Goal: Transaction & Acquisition: Purchase product/service

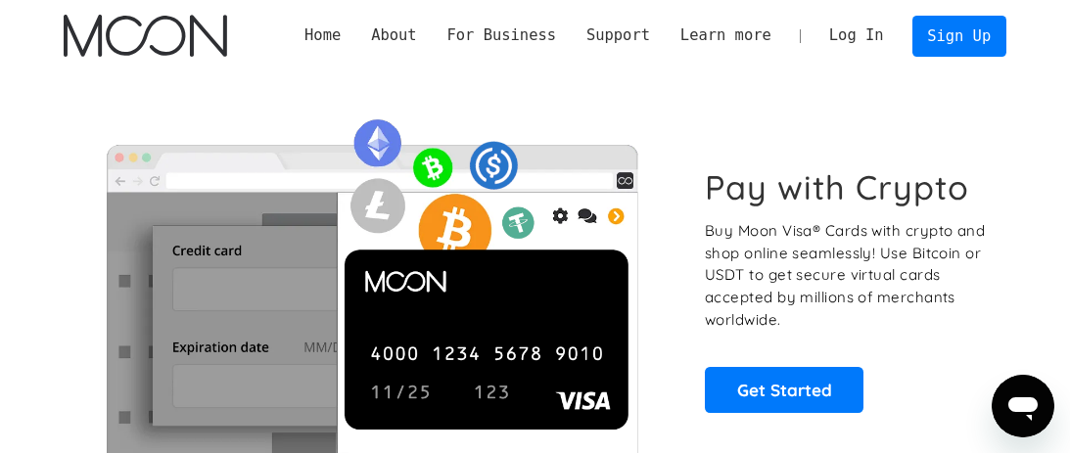
click at [851, 41] on link "Log In" at bounding box center [856, 36] width 85 height 39
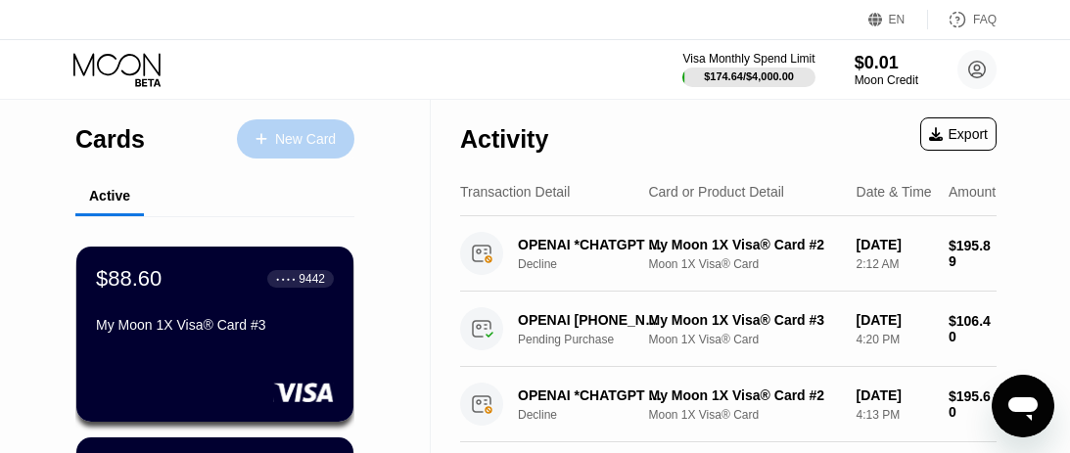
click at [273, 143] on div "New Card" at bounding box center [295, 138] width 117 height 39
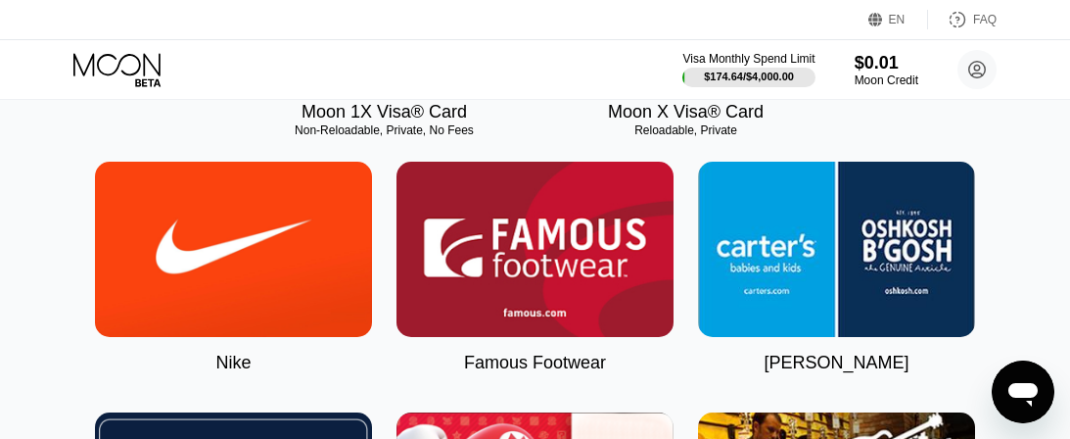
scroll to position [175, 0]
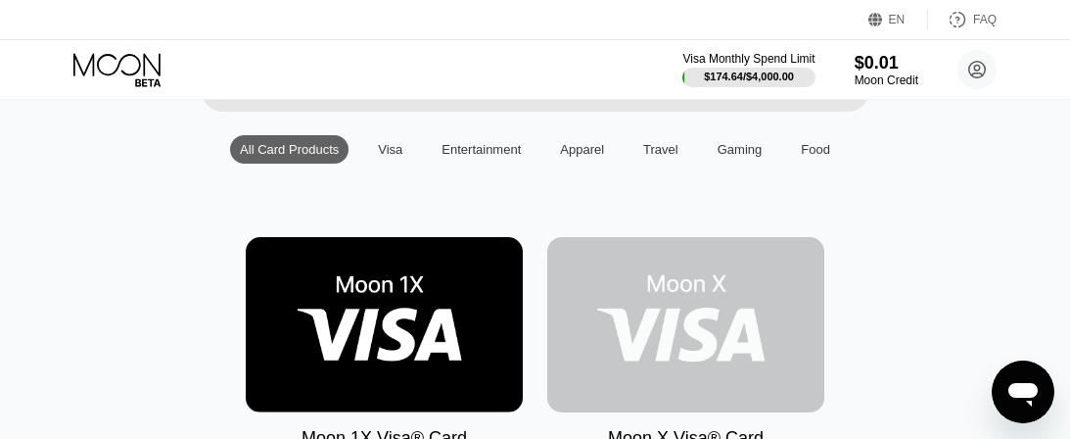
click at [647, 259] on img at bounding box center [685, 324] width 277 height 175
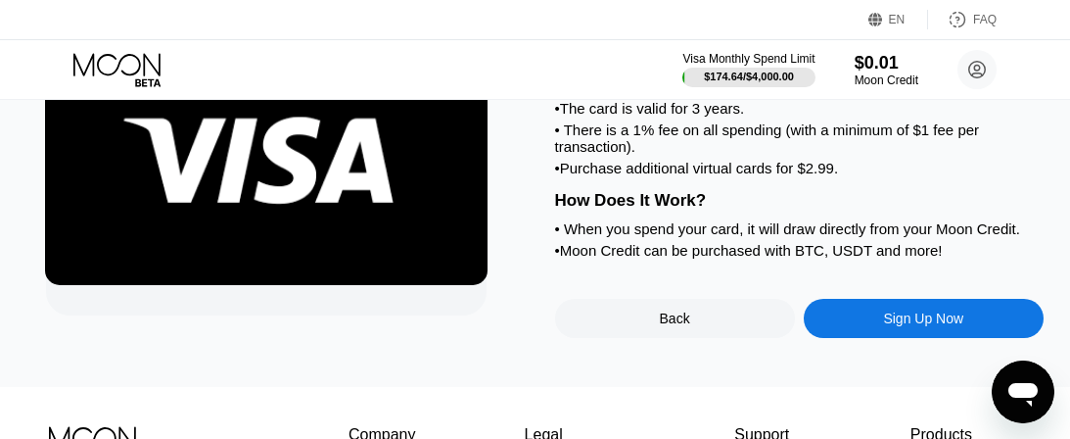
scroll to position [288, 0]
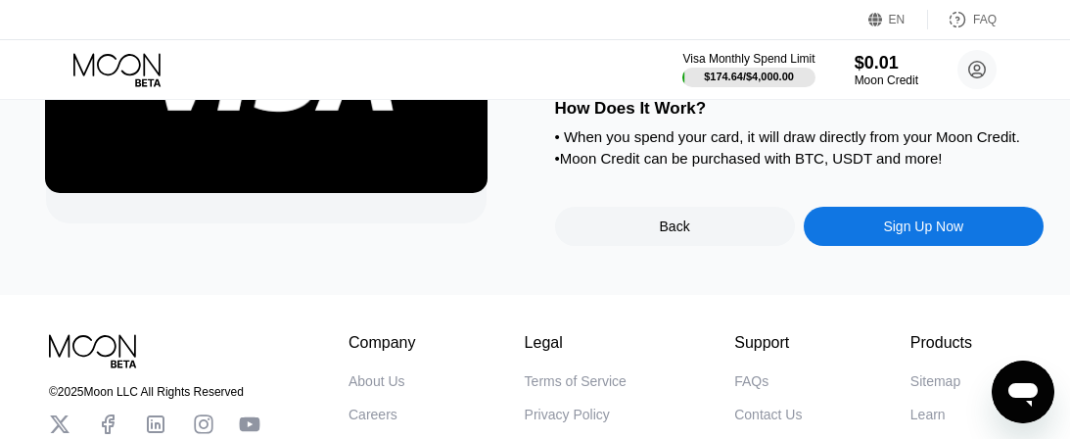
click at [838, 237] on div "Sign Up Now" at bounding box center [924, 226] width 240 height 39
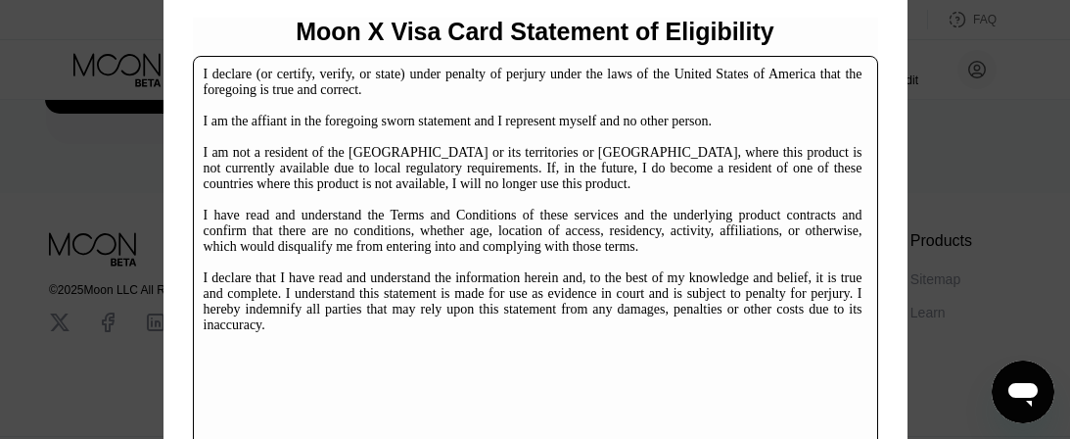
click at [732, 261] on div "I declare (or certify, verify, or state) under penalty of perjury under the law…" at bounding box center [533, 200] width 659 height 266
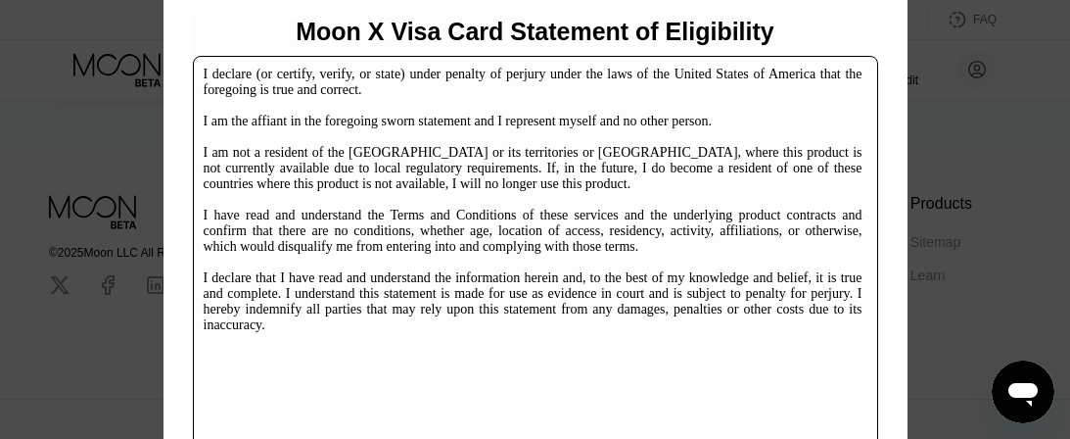
scroll to position [411, 0]
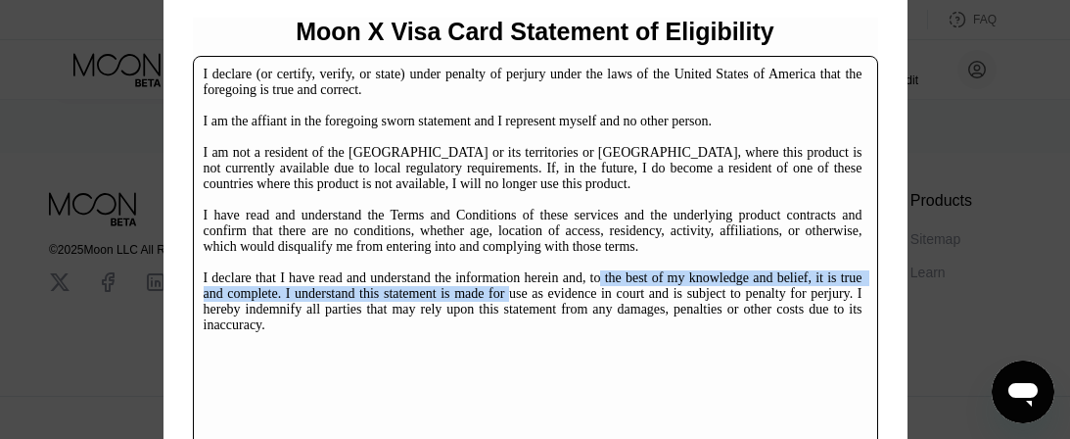
click at [649, 286] on div "I declare (or certify, verify, or state) under penalty of perjury under the law…" at bounding box center [533, 200] width 659 height 266
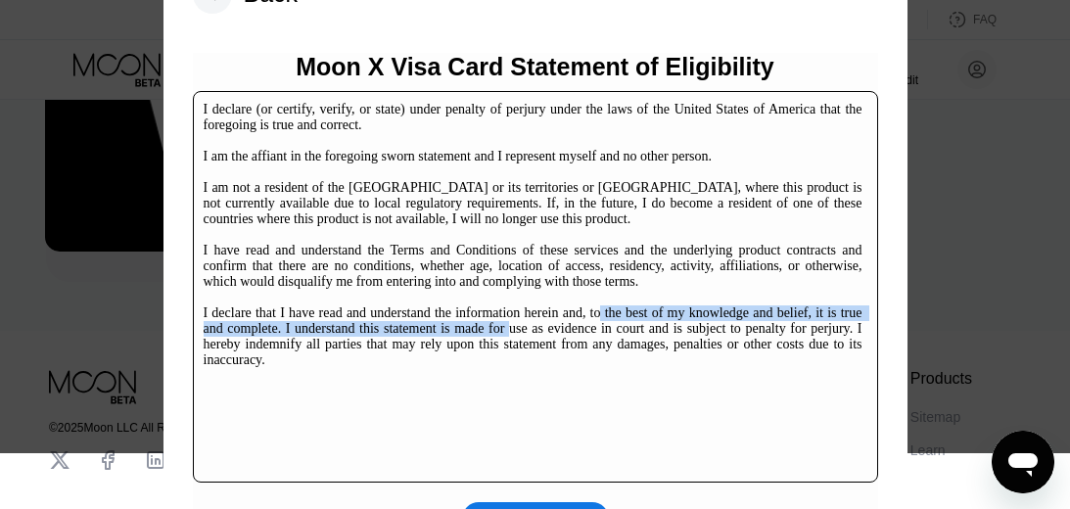
scroll to position [0, 0]
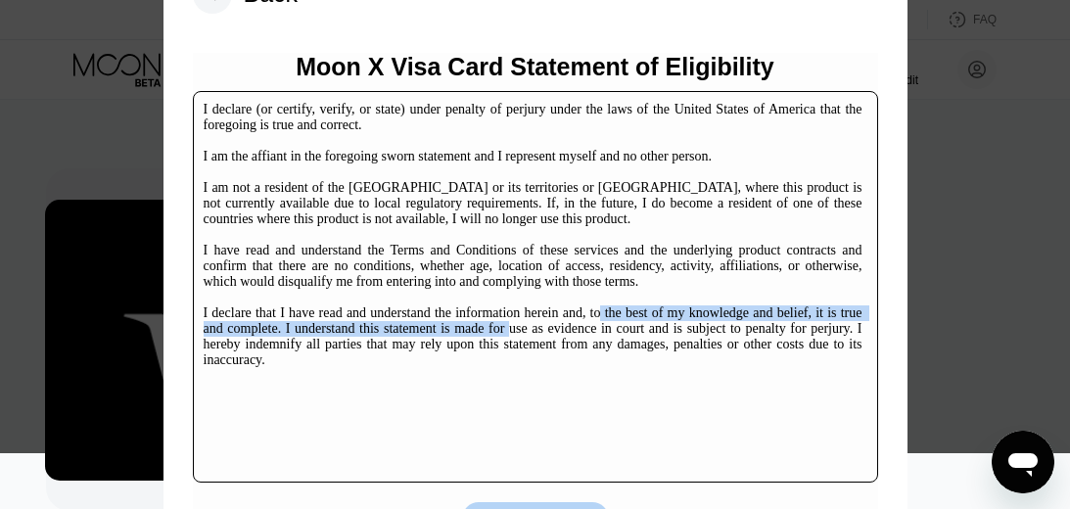
click at [533, 452] on div "I agree" at bounding box center [535, 518] width 147 height 33
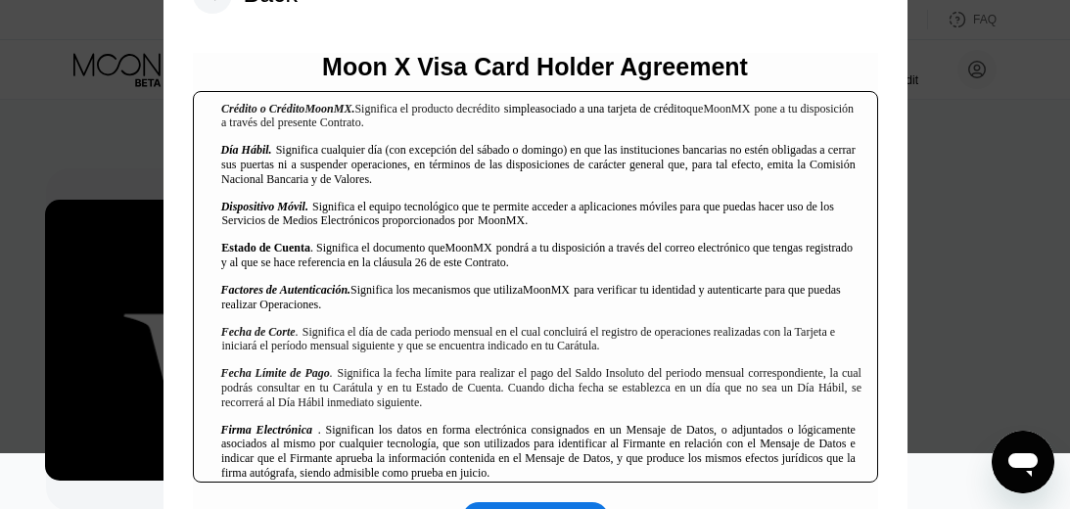
scroll to position [929, 0]
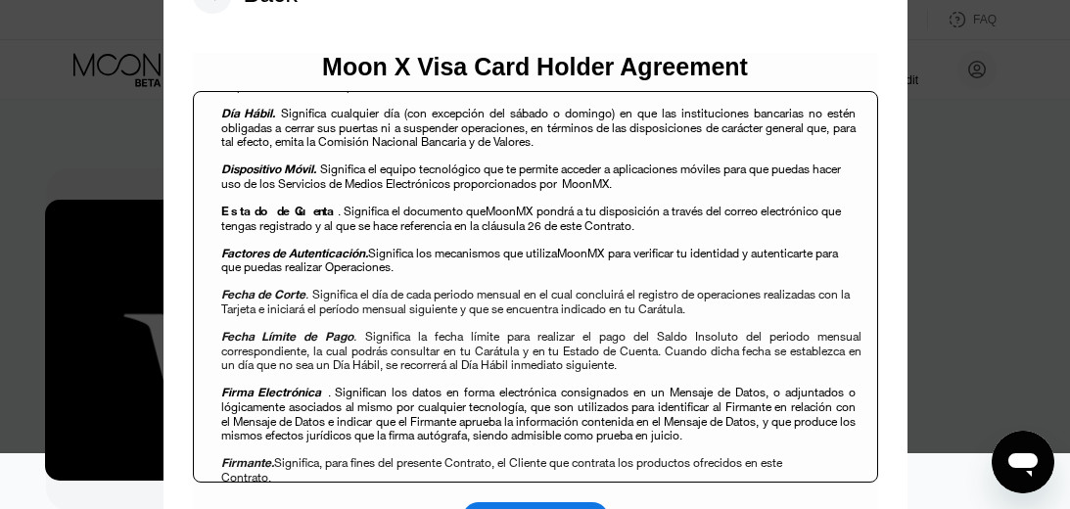
click at [528, 452] on div "Moon X Visa Card Holder Agreement Contrato Múltiple de Productos de Crédito y S…" at bounding box center [535, 294] width 685 height 483
click at [529, 452] on div "I agree" at bounding box center [535, 518] width 147 height 33
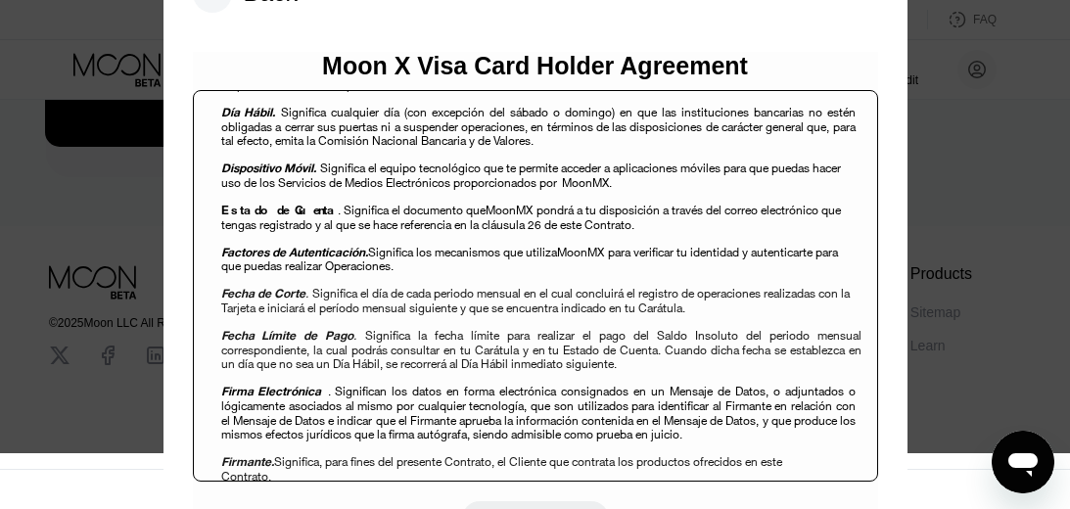
scroll to position [341, 0]
drag, startPoint x: 1076, startPoint y: 228, endPoint x: 7, endPoint y: 14, distance: 1090.5
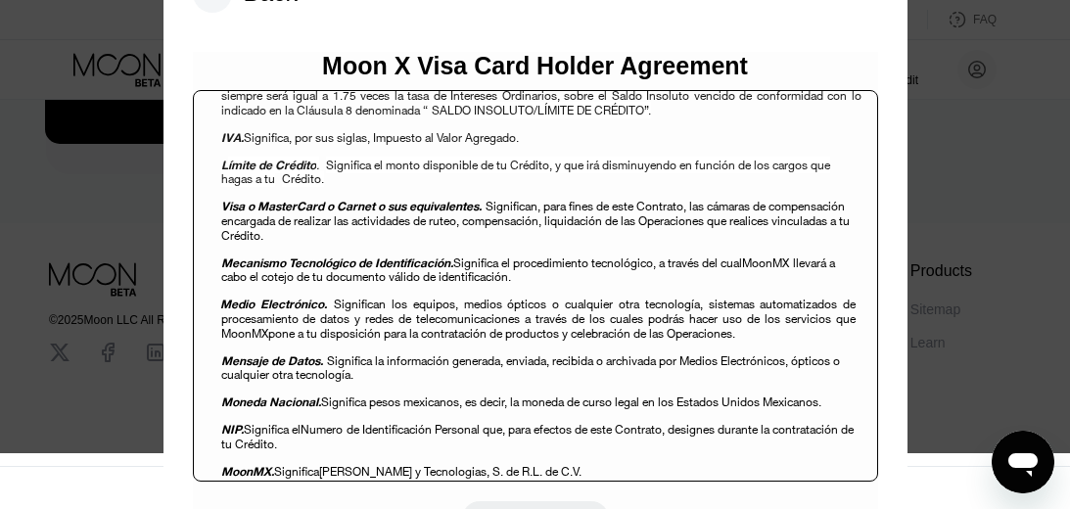
scroll to position [1568, 0]
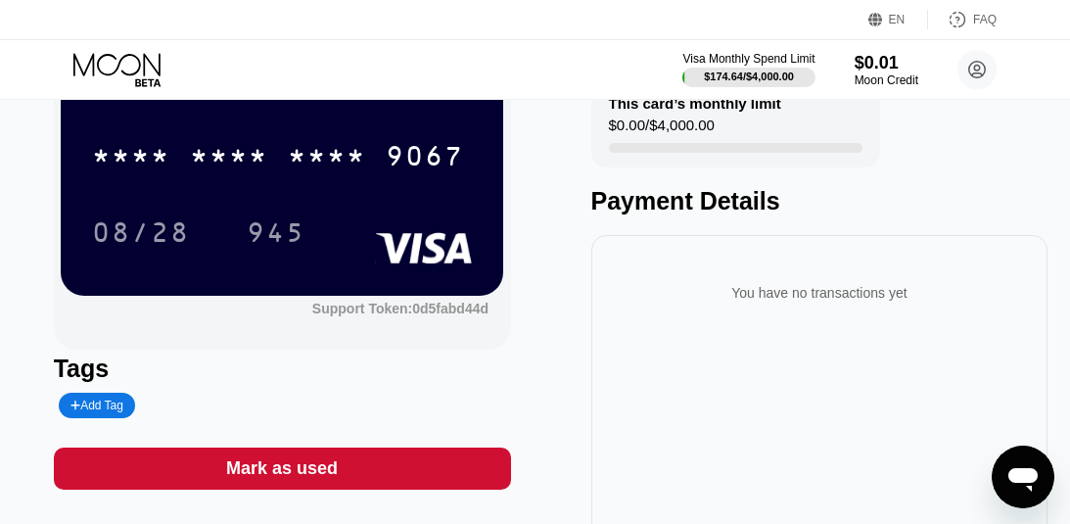
scroll to position [75, 0]
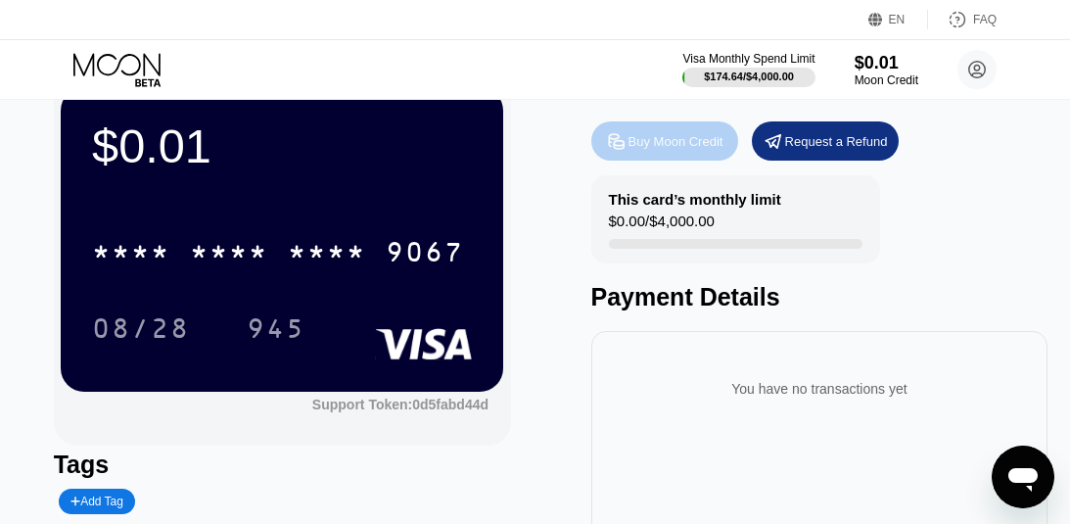
click at [699, 146] on div "Buy Moon Credit" at bounding box center [676, 141] width 95 height 17
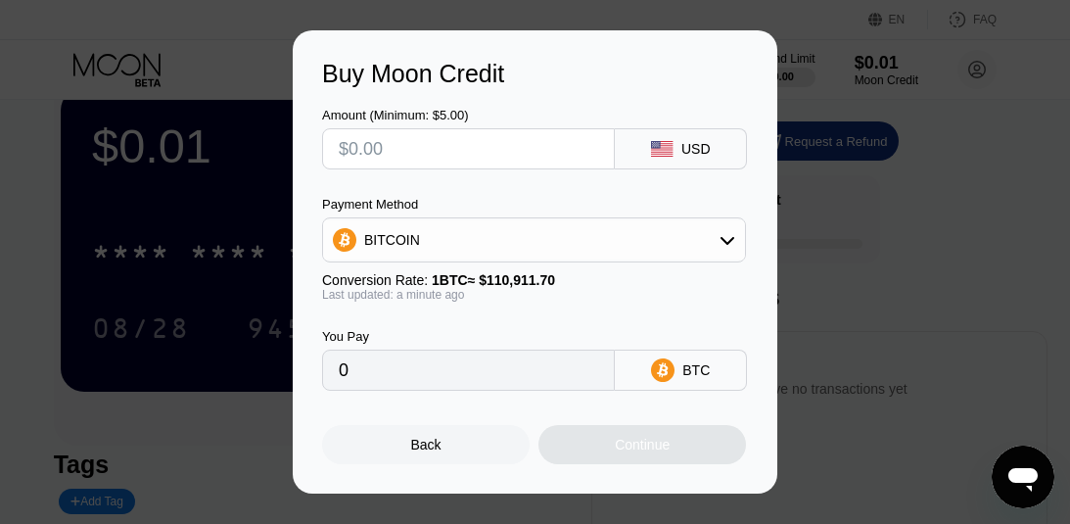
click at [533, 172] on div "Amount (Minimum: $5.00) USD Payment Method BITCOIN Conversion Rate: 1 BTC ≈ $11…" at bounding box center [535, 239] width 426 height 303
click at [532, 158] on input "text" at bounding box center [468, 148] width 259 height 39
type input "$2"
type input "0.00001804"
type input "$22"
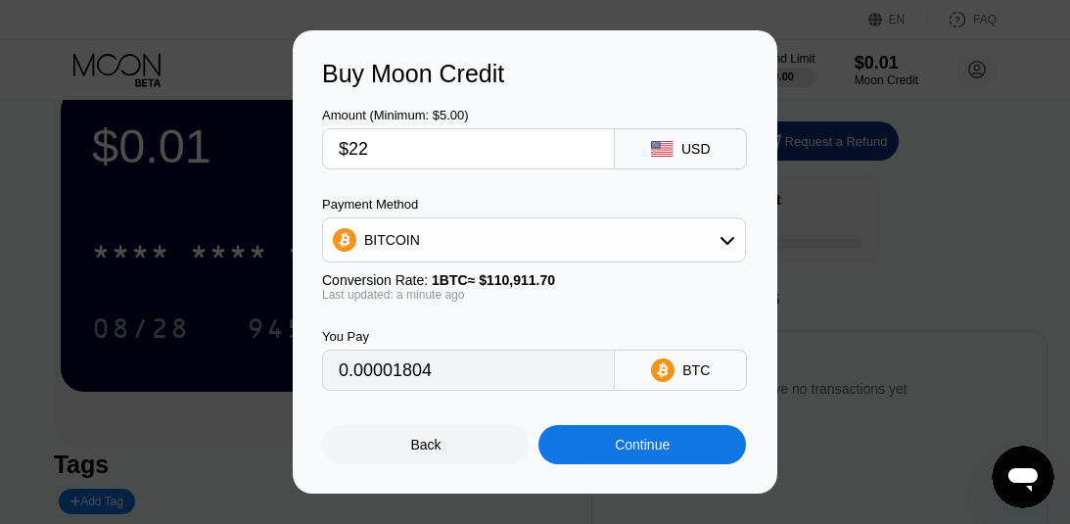
type input "0.00019836"
type input "$229"
type input "0.00206471"
type input "$22"
type input "0.00019836"
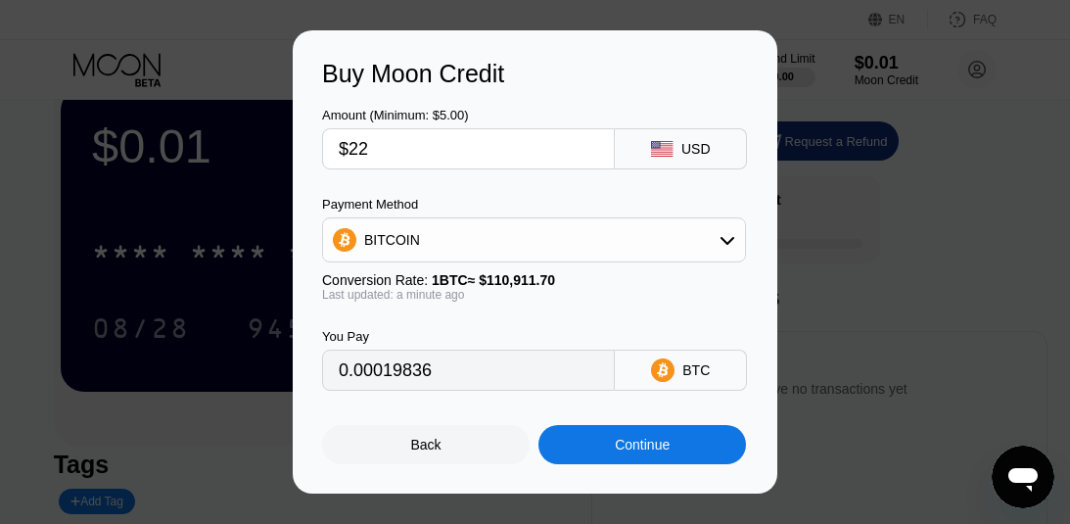
type input "$220"
type input "0.00198356"
type input "$220"
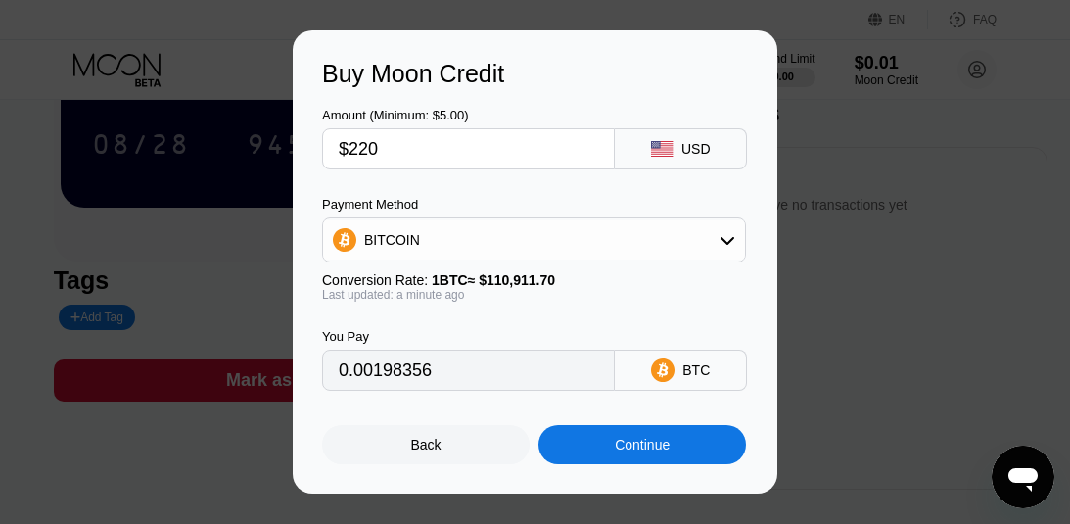
scroll to position [327, 0]
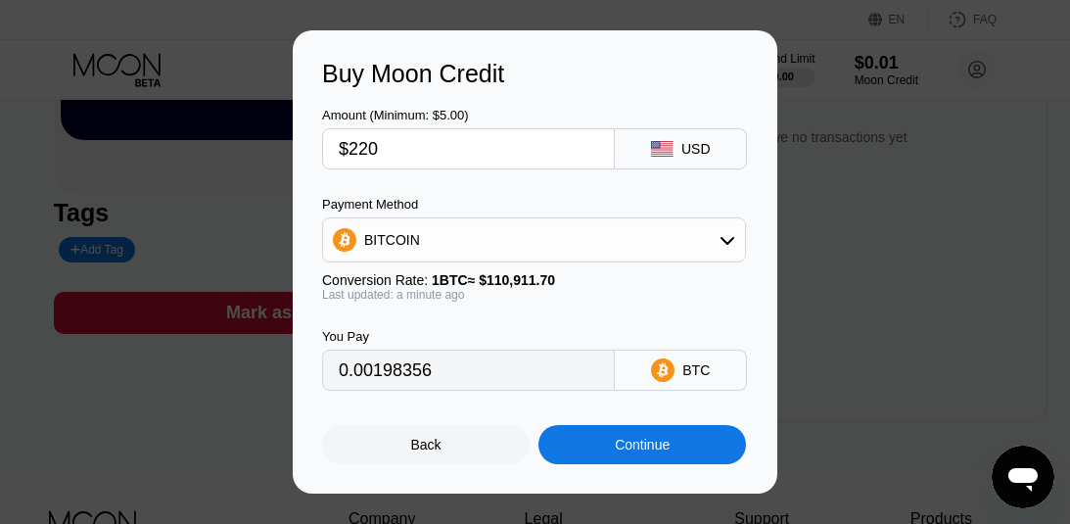
click at [719, 380] on div "BTC" at bounding box center [681, 370] width 132 height 41
drag, startPoint x: 715, startPoint y: 380, endPoint x: 692, endPoint y: 388, distance: 23.8
click at [713, 383] on div "BTC" at bounding box center [681, 370] width 132 height 41
click at [487, 369] on input "0.00198356" at bounding box center [468, 370] width 259 height 39
click at [653, 245] on div "BITCOIN" at bounding box center [534, 239] width 422 height 39
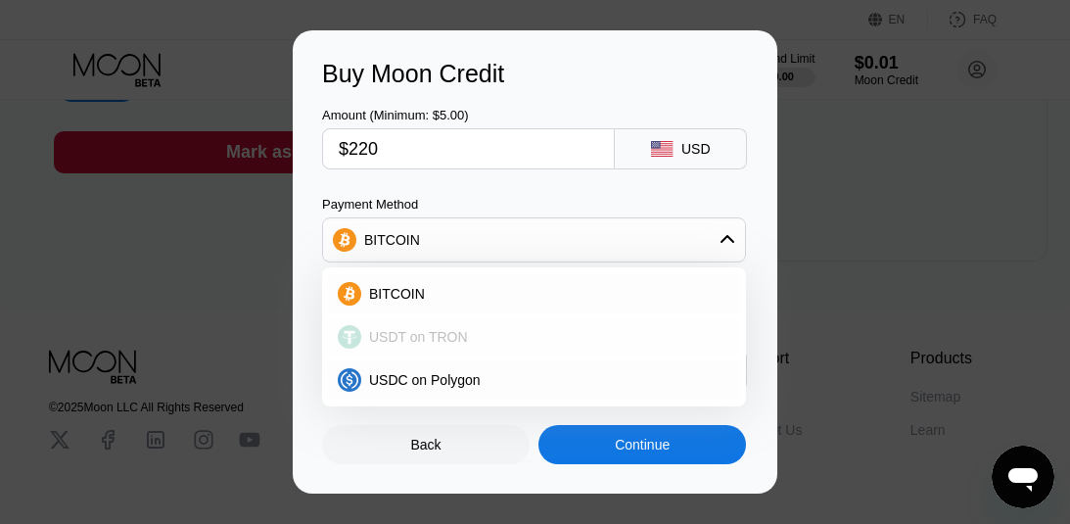
scroll to position [564, 0]
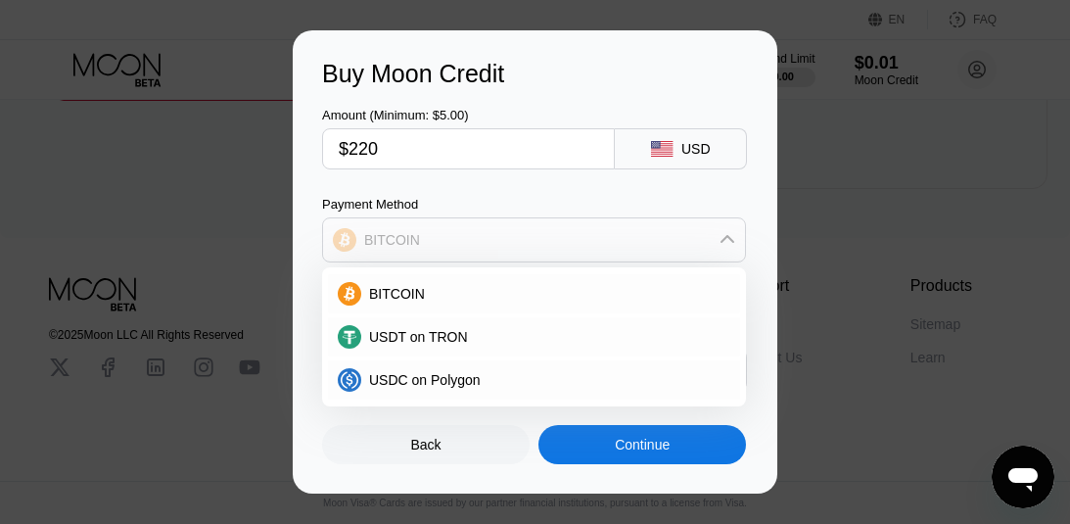
click at [540, 247] on div "BITCOIN" at bounding box center [534, 239] width 422 height 39
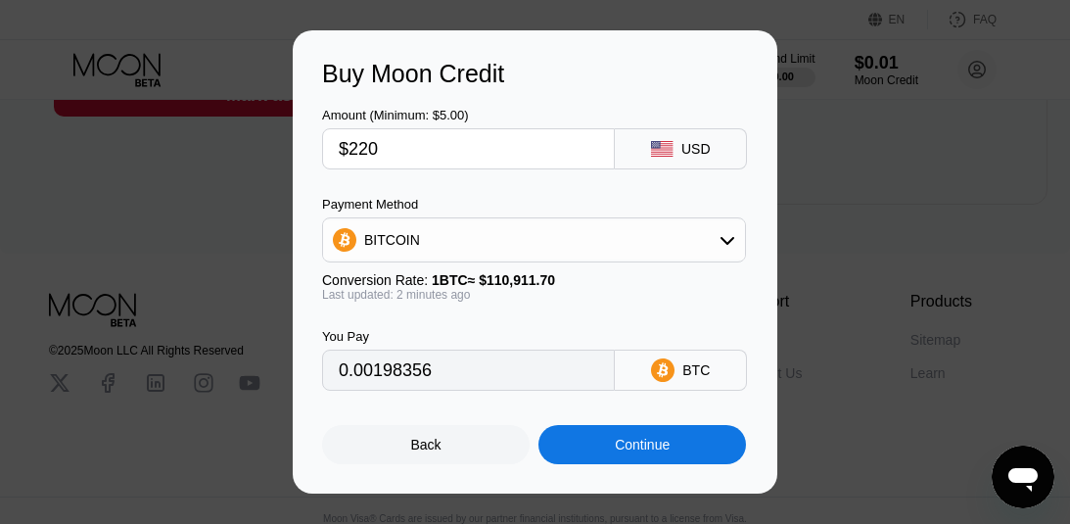
scroll to position [546, 0]
click at [757, 360] on div "Buy Moon Credit Amount (Minimum: $5.00) $220 USD Payment Method BITCOIN Convers…" at bounding box center [535, 261] width 485 height 463
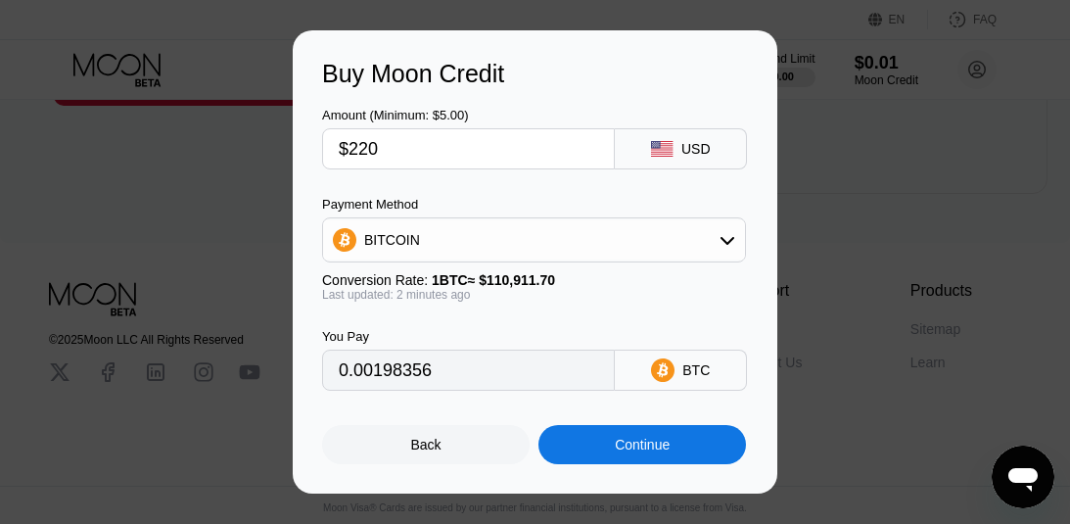
scroll to position [564, 0]
click at [653, 377] on icon at bounding box center [662, 369] width 23 height 23
click at [663, 434] on div "Continue" at bounding box center [643, 444] width 208 height 39
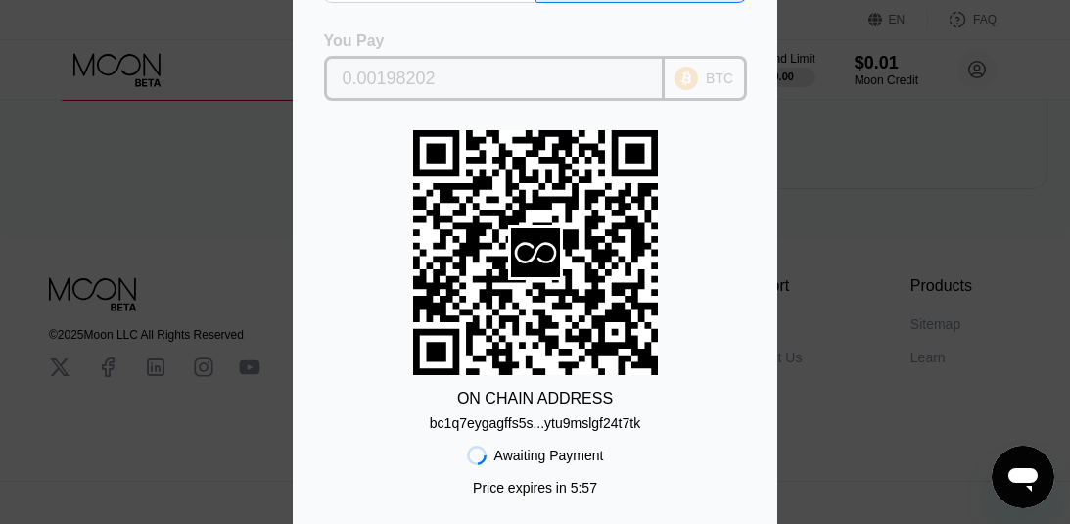
click at [680, 74] on icon at bounding box center [686, 78] width 23 height 23
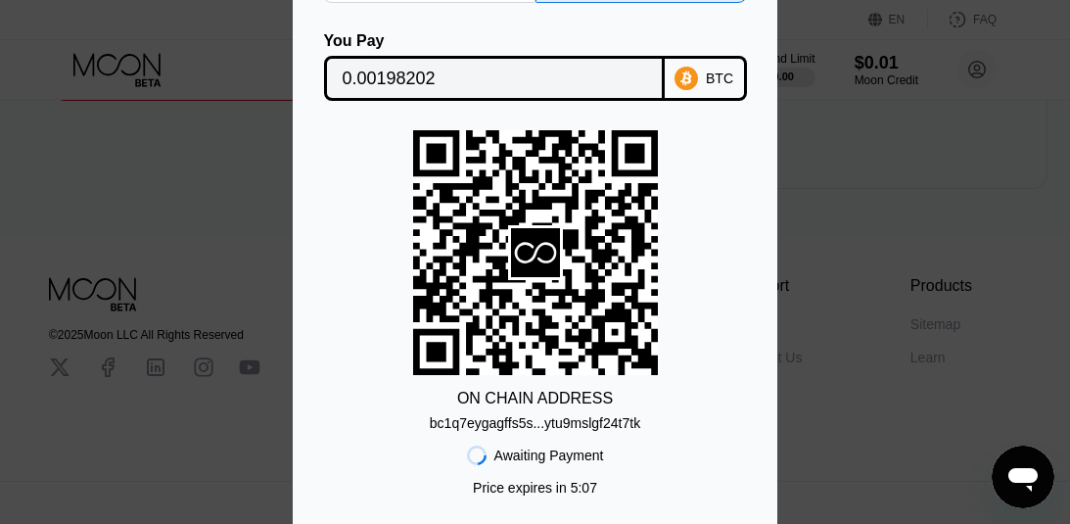
scroll to position [564, 0]
click at [701, 401] on div "ON CHAIN ADDRESS bc1q7eygagffs5s...ytu9mslgf24t7tk" at bounding box center [535, 280] width 426 height 301
click at [536, 431] on div "Awaiting Payment Price expires in 4 : 51 Cancel Open in Wallet" at bounding box center [535, 497] width 426 height 133
click at [536, 427] on div "bc1q7eygagffs5s...ytu9mslgf24t7tk" at bounding box center [535, 423] width 211 height 16
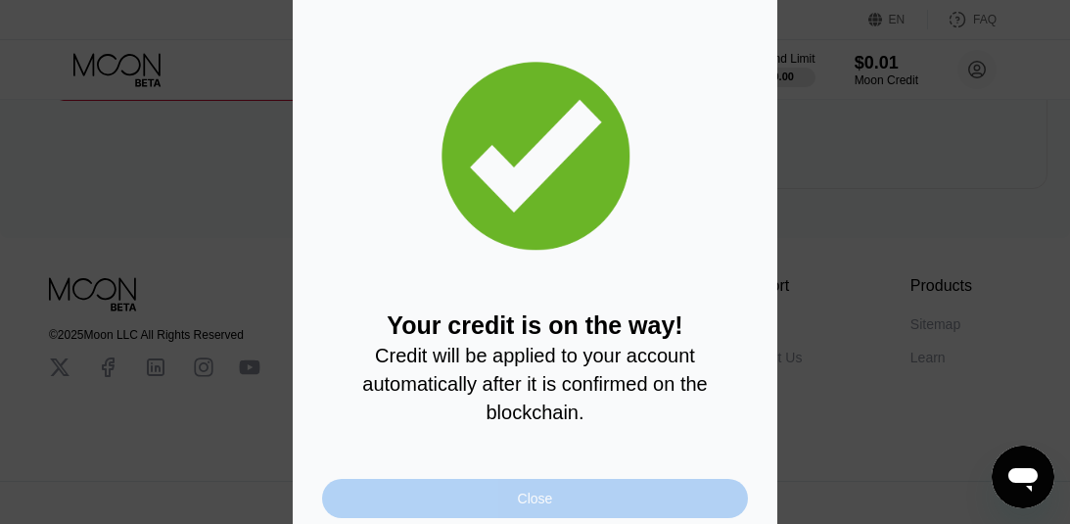
click at [576, 492] on div "Close" at bounding box center [535, 498] width 426 height 39
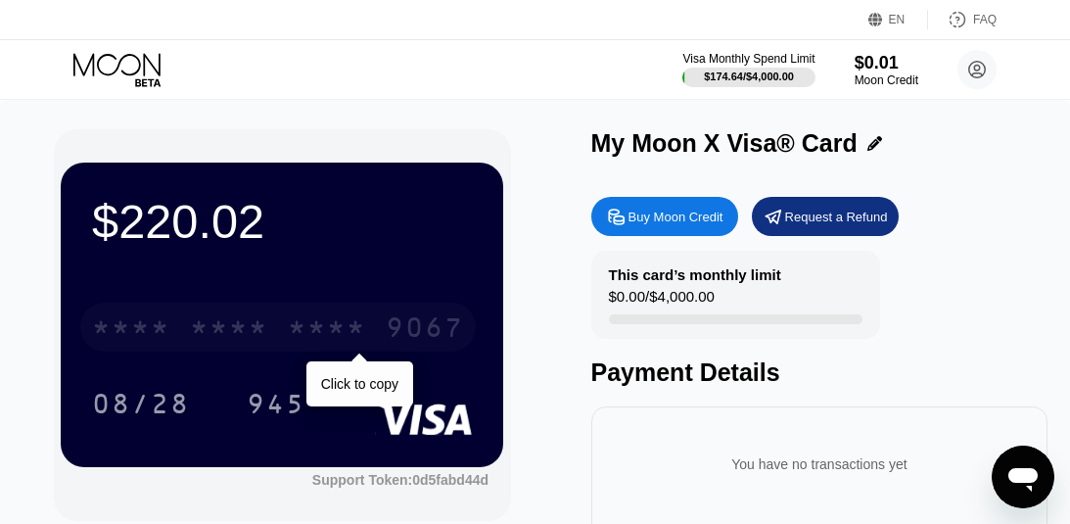
click at [440, 332] on div "9067" at bounding box center [425, 329] width 78 height 31
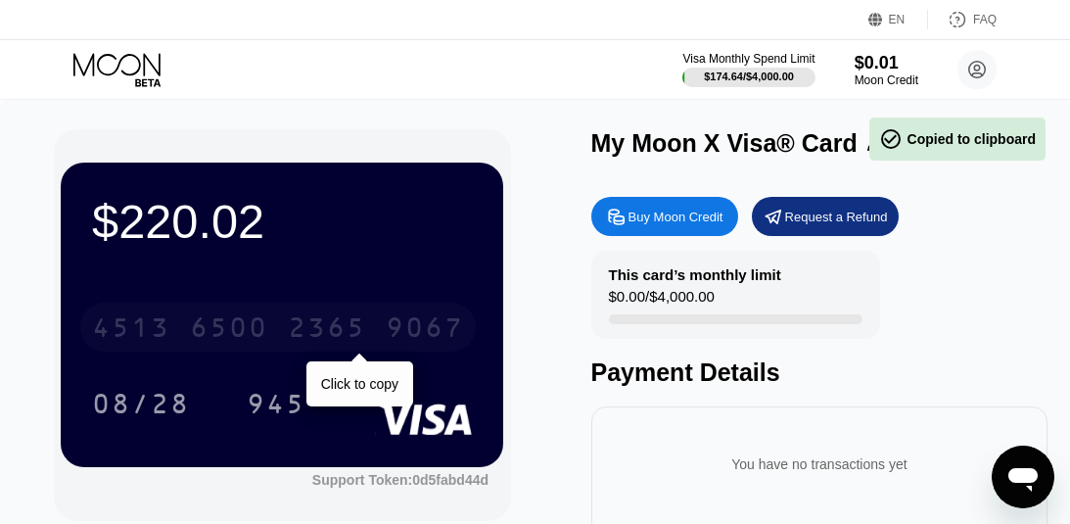
click at [303, 332] on div "2365" at bounding box center [327, 329] width 78 height 31
